Goal: Check status: Check status

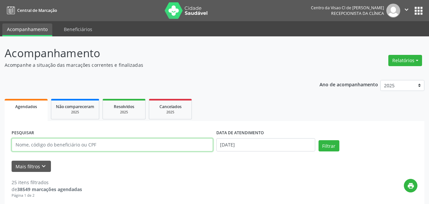
click at [84, 144] on input "text" at bounding box center [113, 144] width 202 height 13
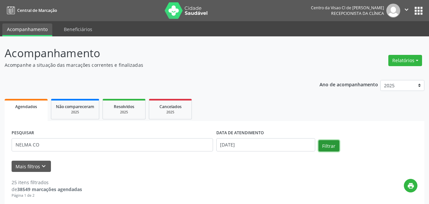
click at [323, 142] on button "Filtrar" at bounding box center [329, 145] width 21 height 11
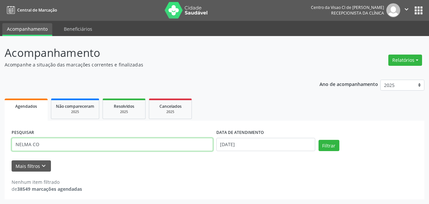
click at [72, 146] on input "NELMA CO" at bounding box center [113, 144] width 202 height 13
type input "NELMA"
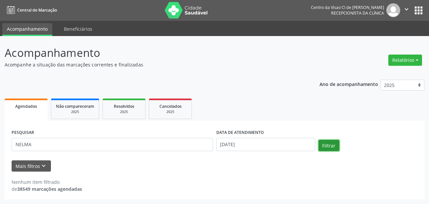
click at [334, 141] on button "Filtrar" at bounding box center [329, 145] width 21 height 11
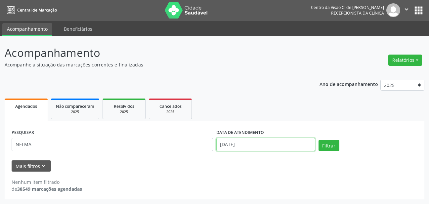
click at [244, 144] on input "[DATE]" at bounding box center [266, 144] width 99 height 13
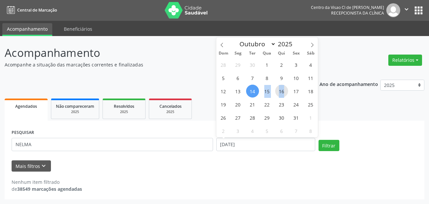
drag, startPoint x: 257, startPoint y: 91, endPoint x: 286, endPoint y: 92, distance: 29.8
click at [286, 92] on div "28 29 30 1 2 3 4 5 6 7 8 9 10 11 12 13 14 15 16 17 18 19 20 21 22 23 24 25 26 2…" at bounding box center [268, 97] width 102 height 79
click at [286, 92] on span "16" at bounding box center [281, 91] width 13 height 13
type input "[DATE]"
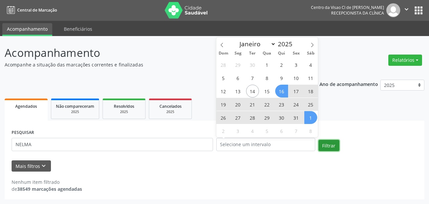
click at [335, 145] on button "Filtrar" at bounding box center [329, 145] width 21 height 11
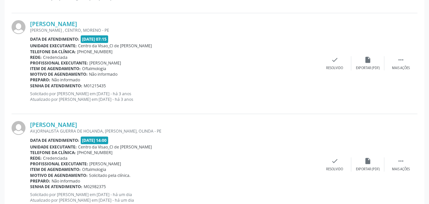
scroll to position [309, 0]
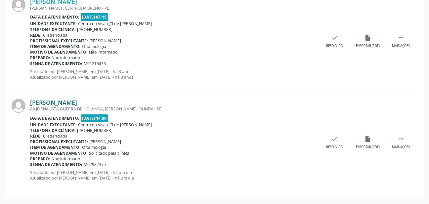
click at [77, 101] on link "[PERSON_NAME]" at bounding box center [53, 102] width 47 height 7
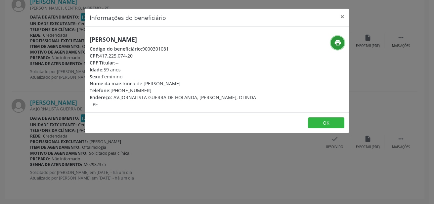
click at [340, 43] on icon "print" at bounding box center [337, 42] width 7 height 7
click at [343, 16] on button "×" at bounding box center [342, 17] width 13 height 16
